Goal: Obtain resource: Download file/media

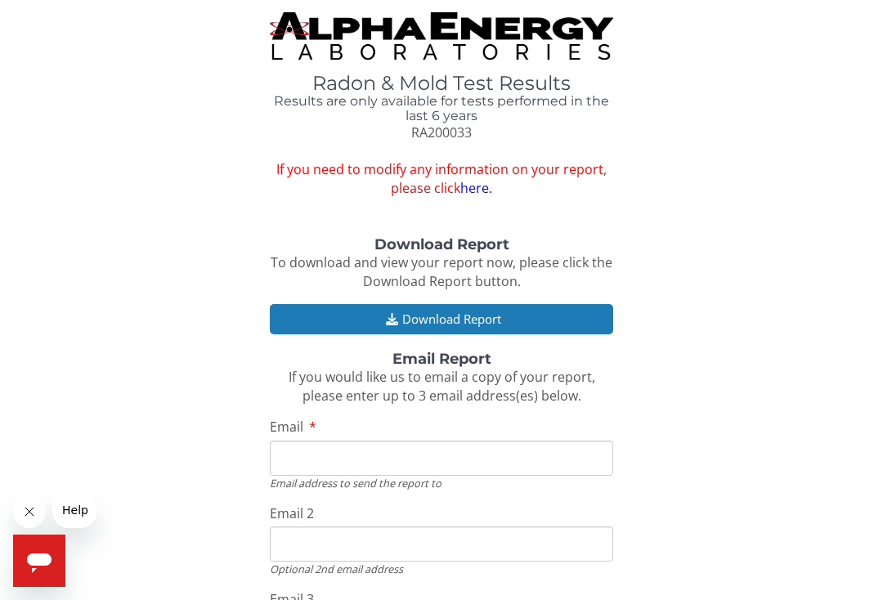
click at [785, 279] on div "Download Report To download and view your report now, please click the Download…" at bounding box center [441, 480] width 858 height 486
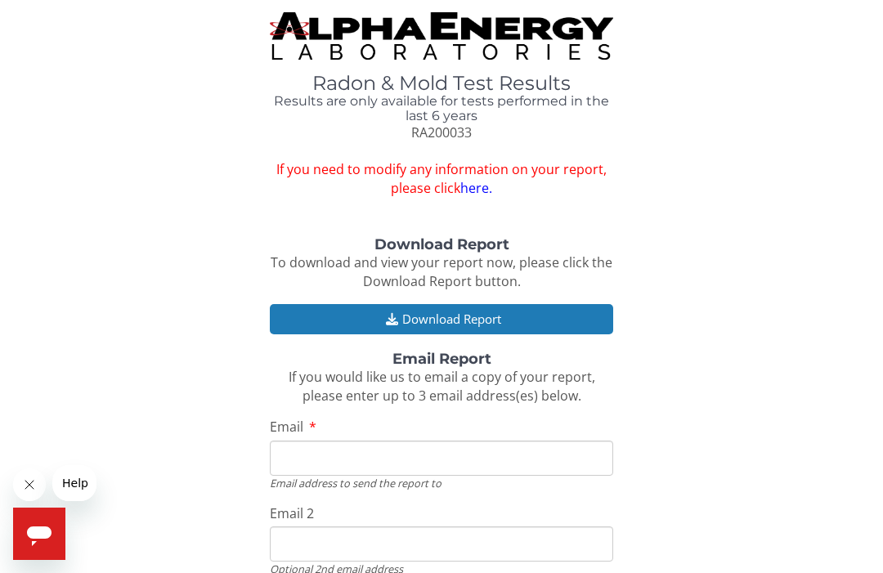
click at [540, 304] on button "Download Report" at bounding box center [441, 319] width 343 height 30
click at [299, 453] on input "Email" at bounding box center [441, 458] width 343 height 35
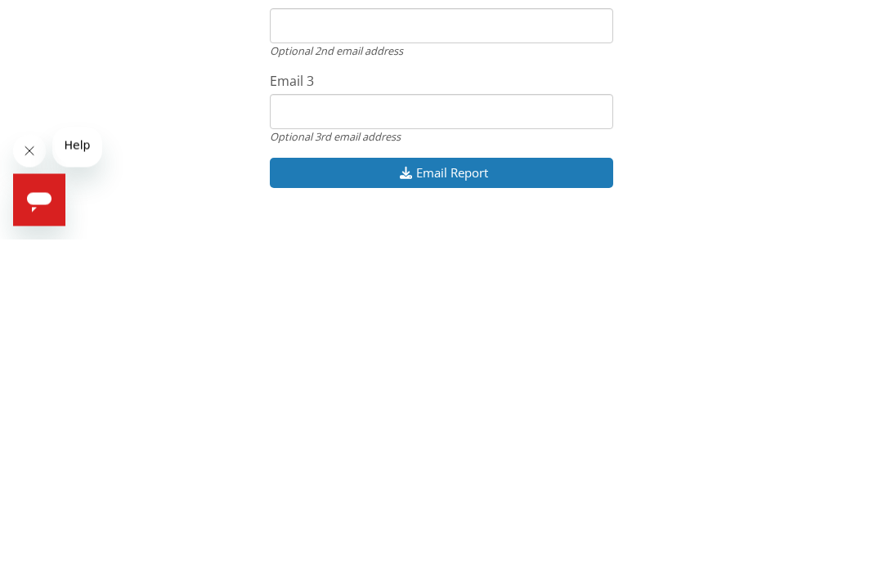
scroll to position [203, 0]
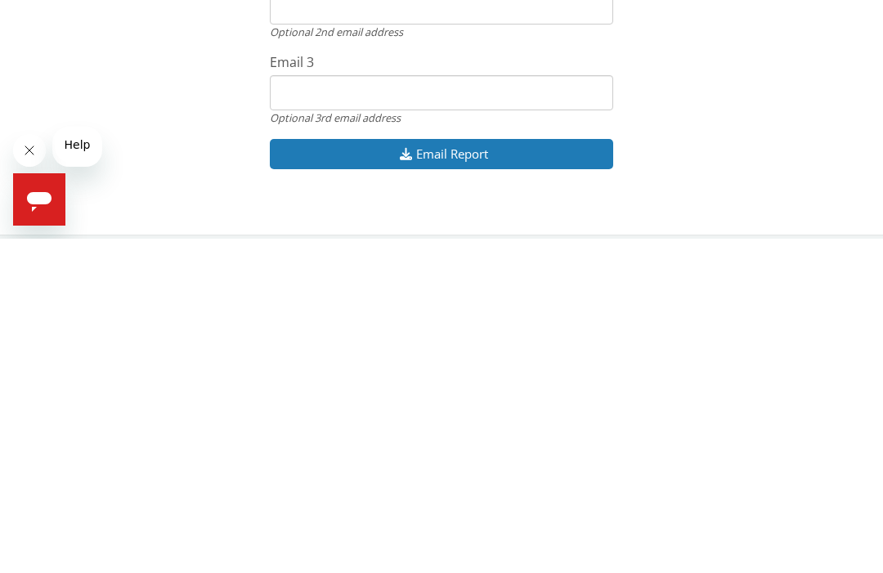
type input "[EMAIL_ADDRESS][DOMAIN_NAME]"
click at [501, 473] on button "Email Report" at bounding box center [441, 488] width 343 height 30
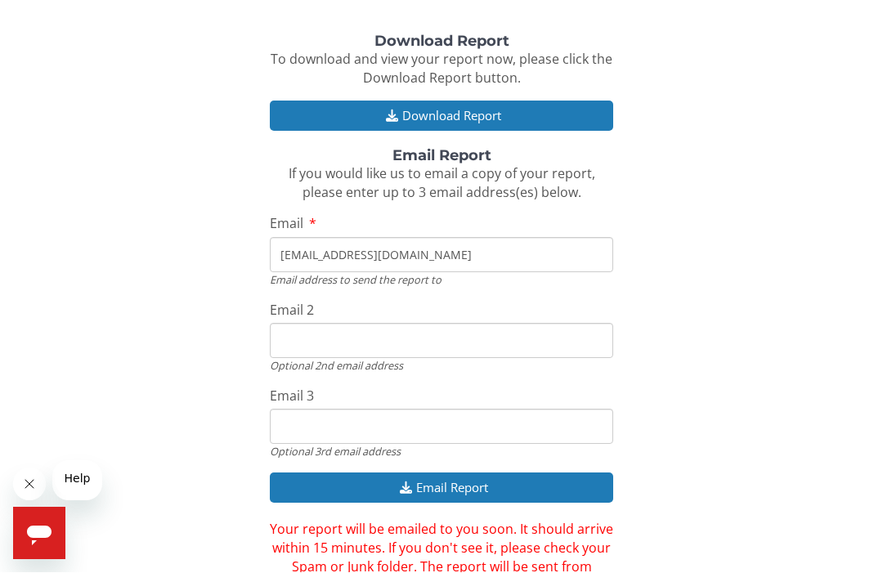
scroll to position [204, 0]
